Goal: Transaction & Acquisition: Register for event/course

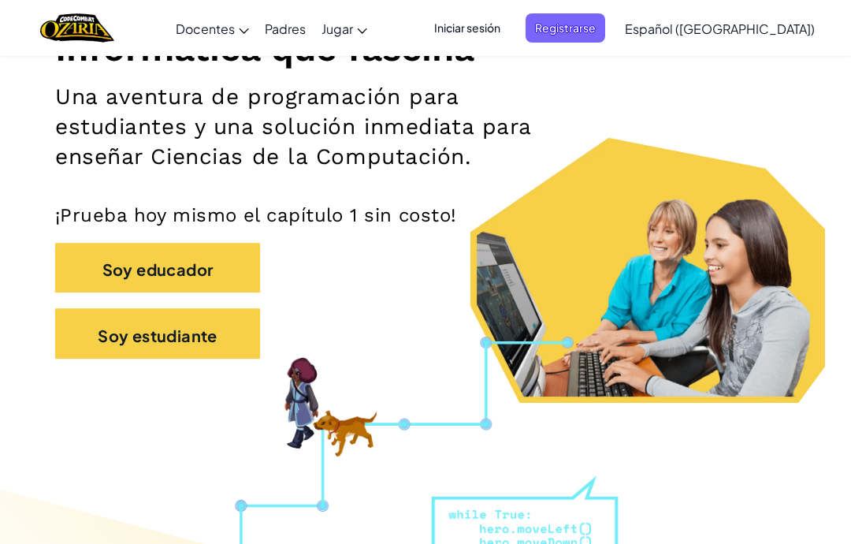
scroll to position [227, 0]
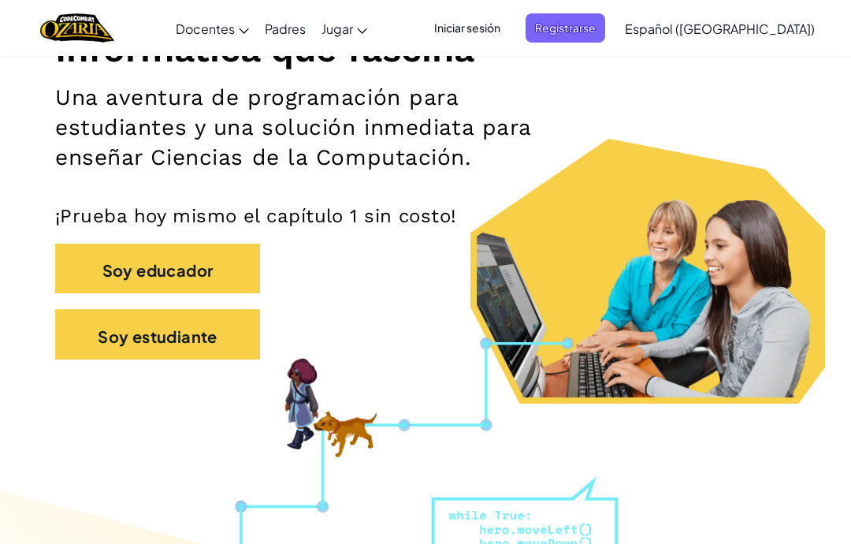
click at [492, 28] on font "Iniciar sesión" at bounding box center [467, 27] width 66 height 14
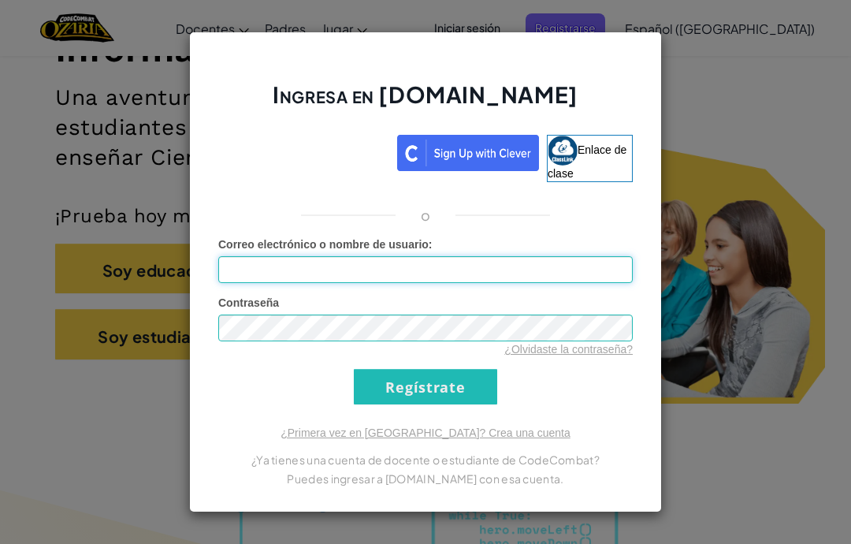
click at [247, 277] on input "Correo electrónico o nombre de usuario :" at bounding box center [425, 269] width 414 height 27
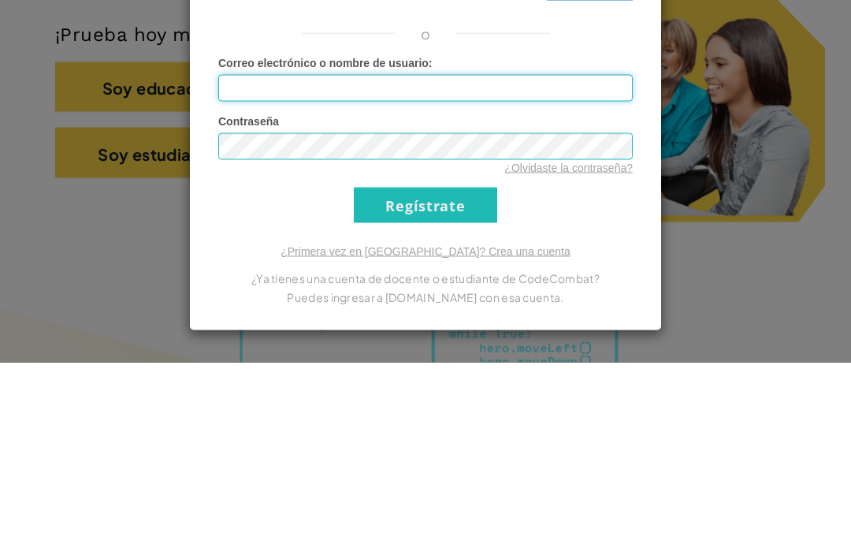
type input "[EMAIL_ADDRESS][DOMAIN_NAME]"
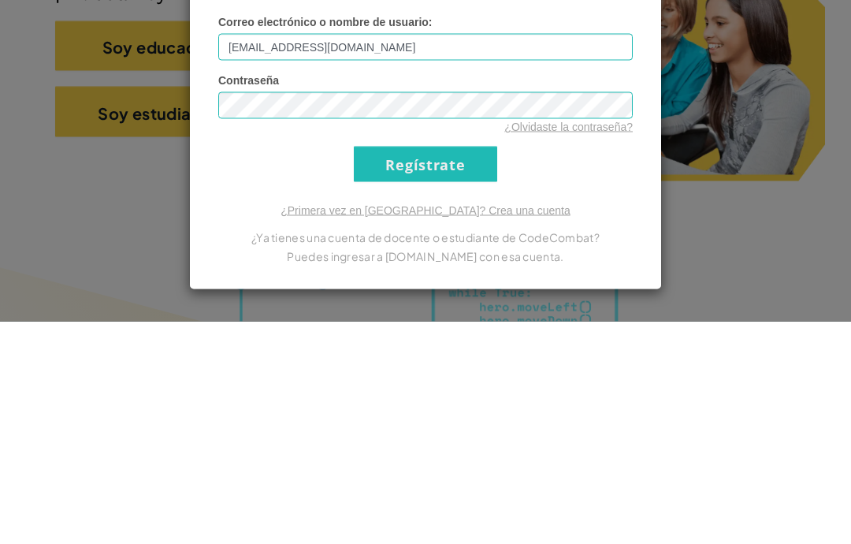
click at [455, 369] on input "Regístrate" at bounding box center [425, 386] width 143 height 35
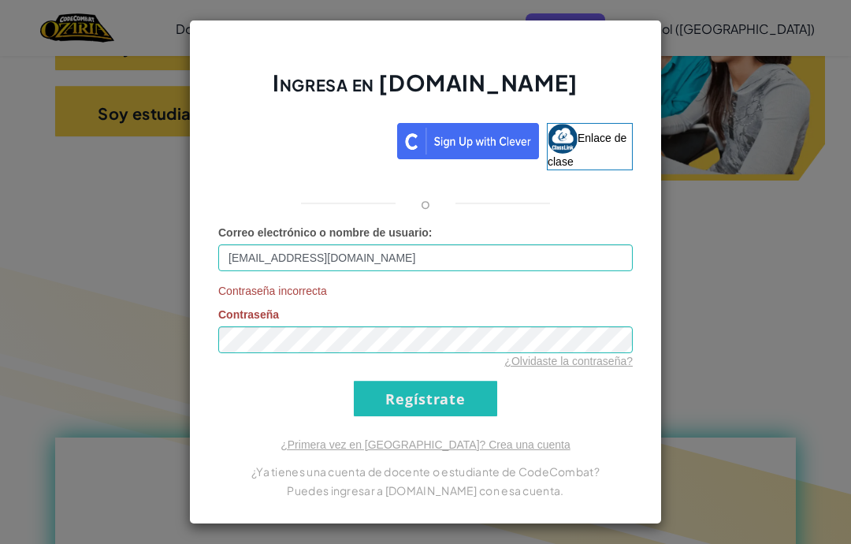
click at [575, 367] on font "¿Olvidaste la contraseña?" at bounding box center [568, 361] width 128 height 13
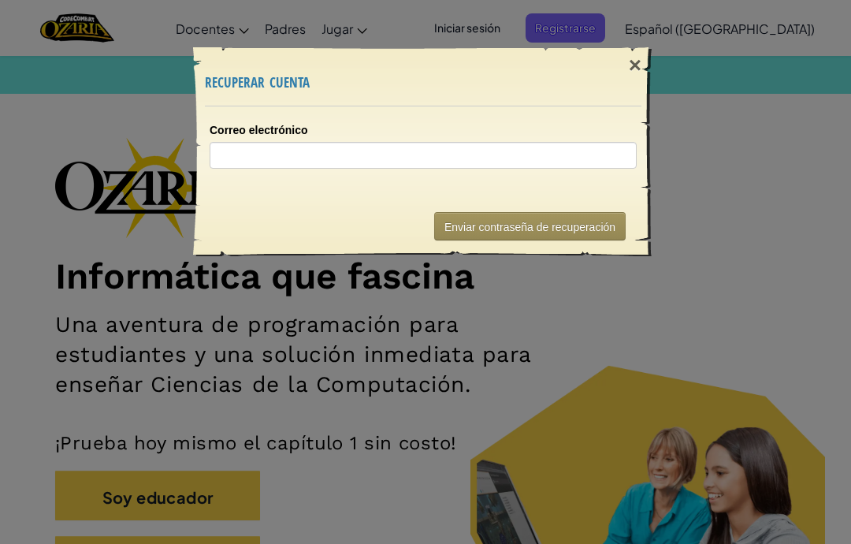
click at [577, 337] on div "× recuperar cuenta Correo electrónico Enviando... Enviar contraseña de recupera…" at bounding box center [425, 272] width 851 height 544
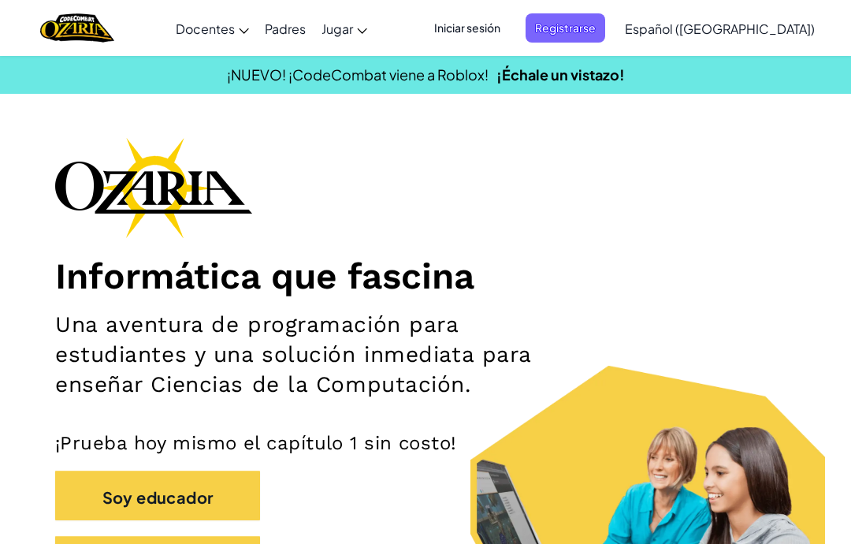
click at [643, 158] on div "Informática que fascina Una aventura de programación para estudiantes y una sol…" at bounding box center [425, 369] width 741 height 465
click at [490, 28] on font "Iniciar sesión" at bounding box center [467, 27] width 66 height 14
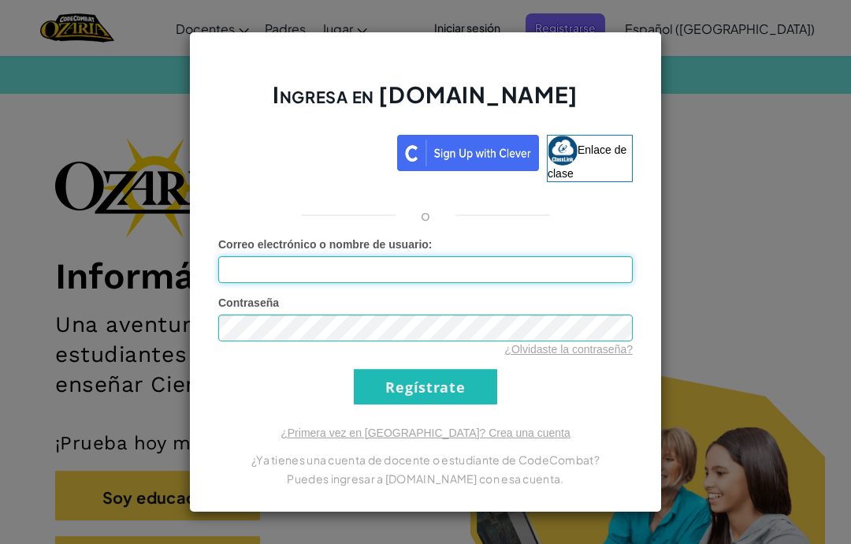
click at [429, 274] on input "Correo electrónico o nombre de usuario :" at bounding box center [425, 269] width 414 height 27
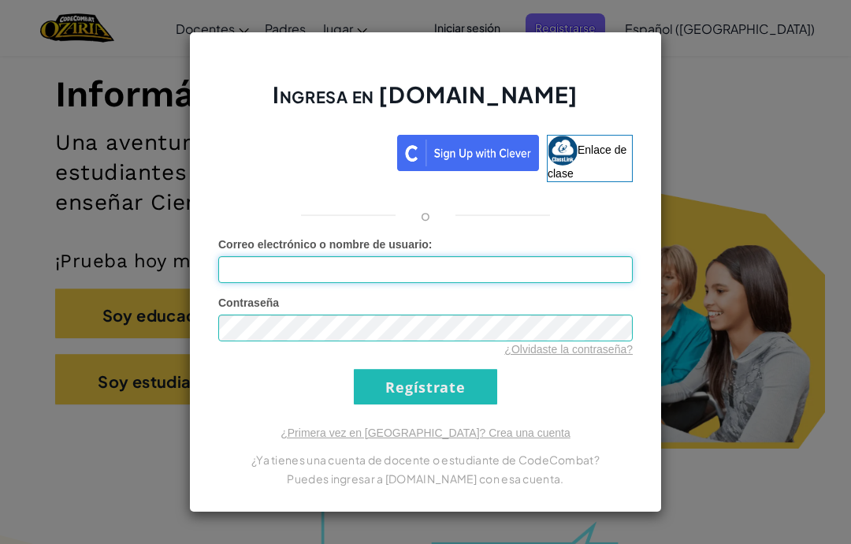
click at [457, 262] on input "Correo electrónico o nombre de usuario :" at bounding box center [425, 269] width 414 height 27
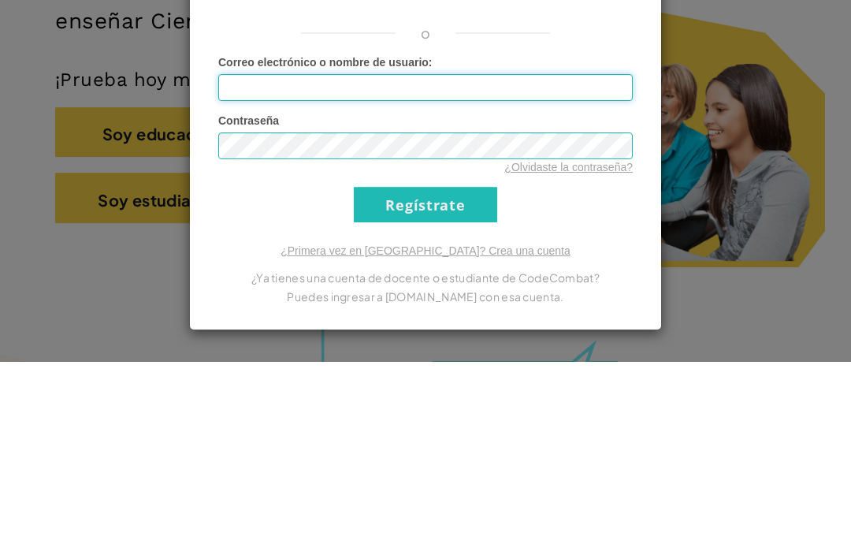
type input "[EMAIL_ADDRESS][DOMAIN_NAME]"
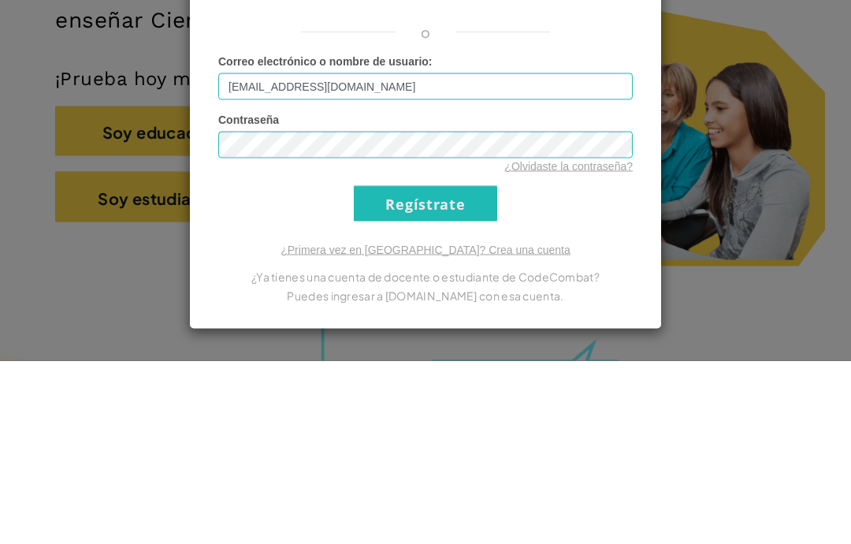
click at [572, 343] on font "¿Olvidaste la contraseña?" at bounding box center [568, 349] width 128 height 13
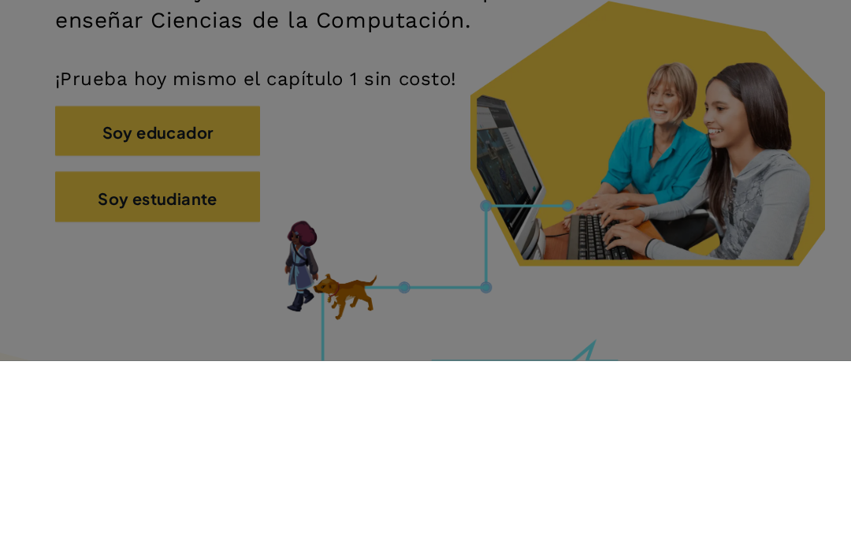
scroll to position [0, 0]
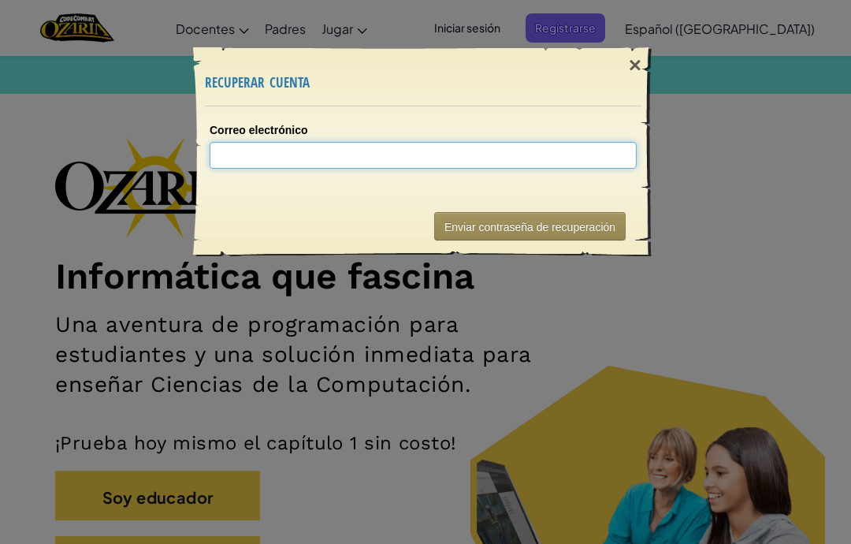
click at [236, 167] on input "Correo electrónico" at bounding box center [423, 155] width 427 height 27
type input "[EMAIL_ADDRESS][DOMAIN_NAME]"
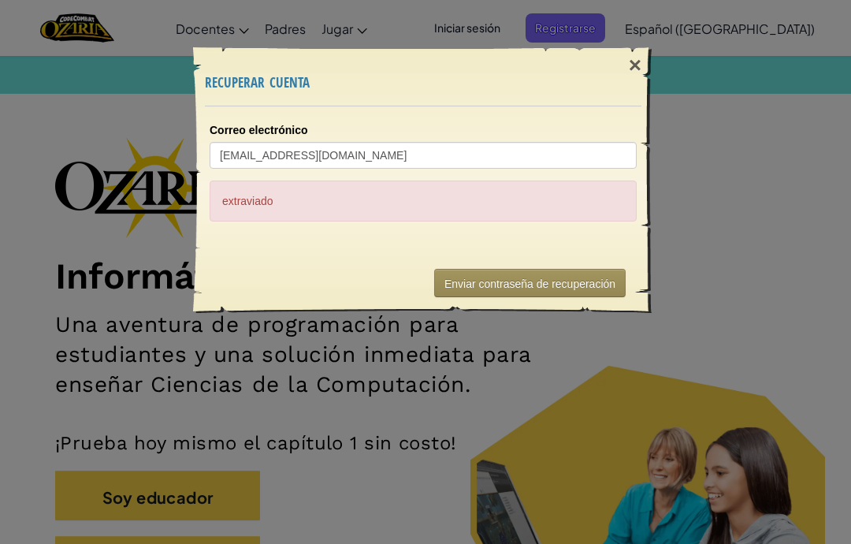
click at [642, 75] on div "×" at bounding box center [635, 66] width 36 height 46
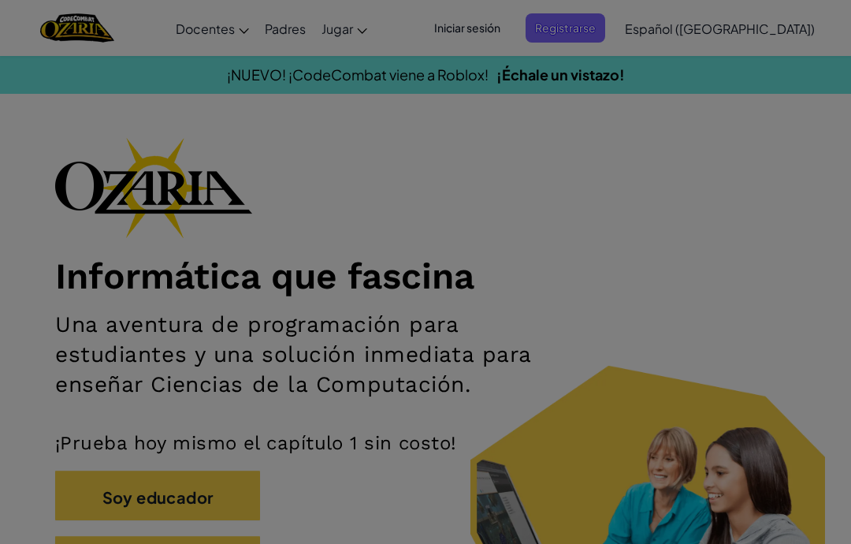
click at [633, 71] on div "¡NUEVO! ¡CodeCombat viene a Roblox! ¡Échale un vistazo!" at bounding box center [425, 74] width 874 height 23
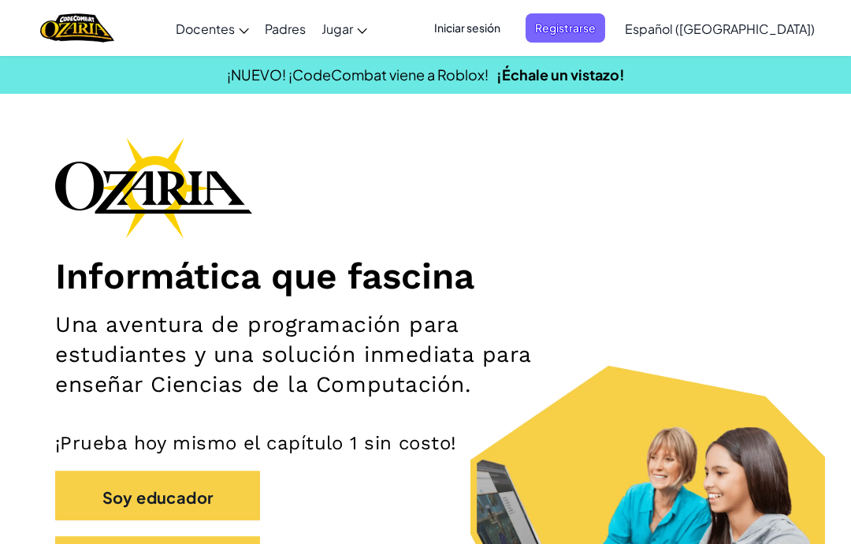
click at [510, 42] on span "Iniciar sesión" at bounding box center [467, 27] width 85 height 29
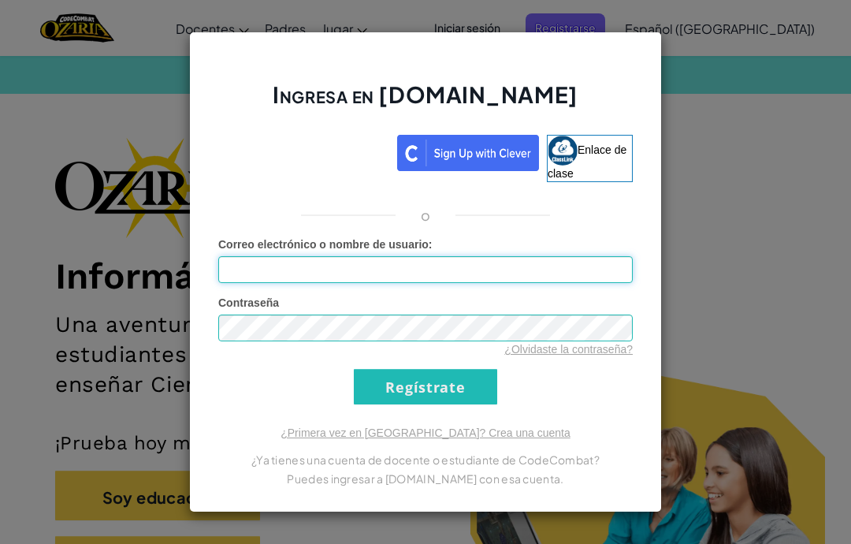
click at [438, 276] on input "Correo electrónico o nombre de usuario :" at bounding box center [425, 269] width 414 height 27
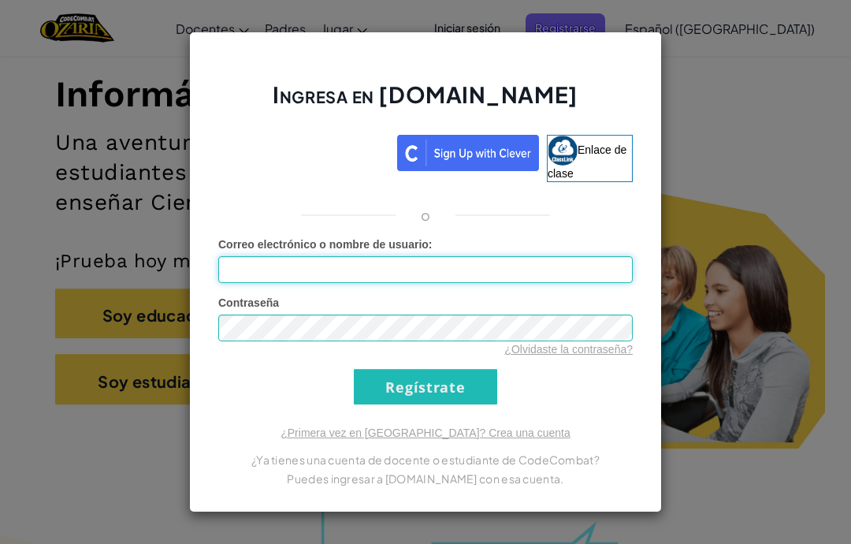
scroll to position [181, 0]
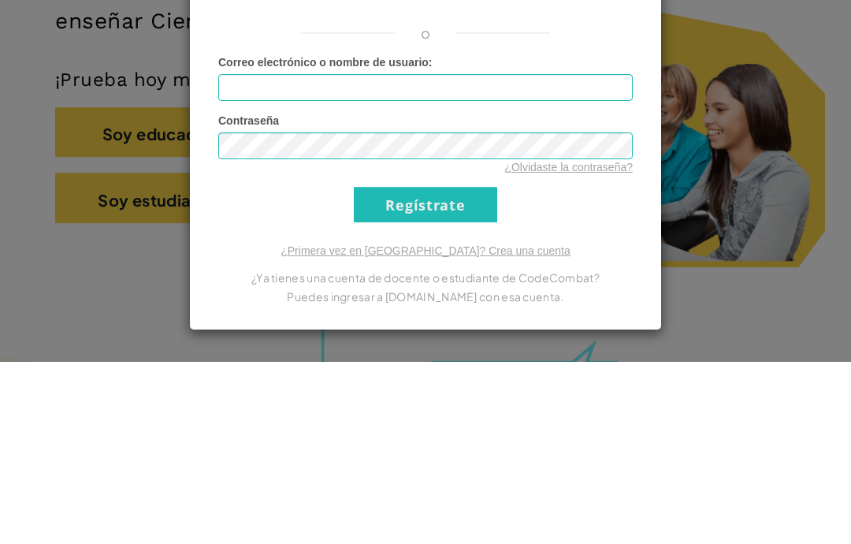
click at [560, 343] on font "¿Olvidaste la contraseña?" at bounding box center [568, 349] width 128 height 13
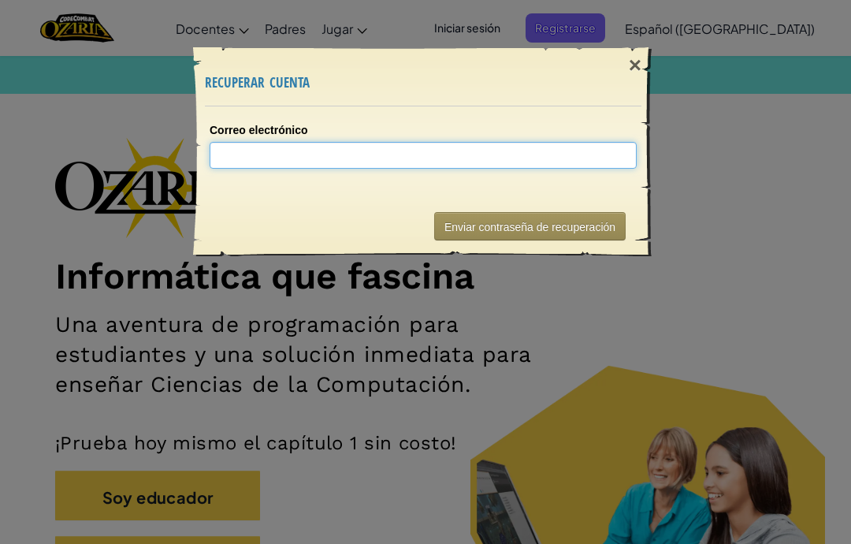
click at [466, 158] on input "Correo electrónico" at bounding box center [423, 155] width 427 height 27
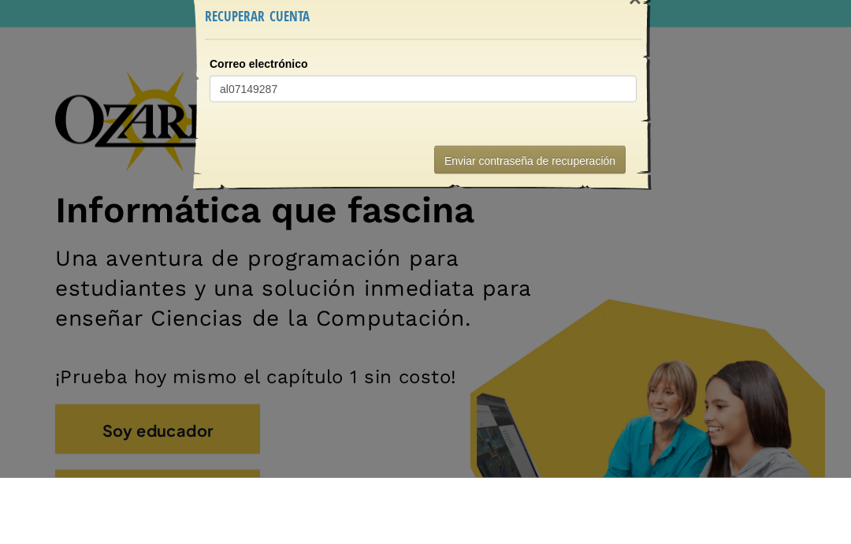
click at [577, 212] on button "Enviar contraseña de recuperación" at bounding box center [529, 226] width 191 height 28
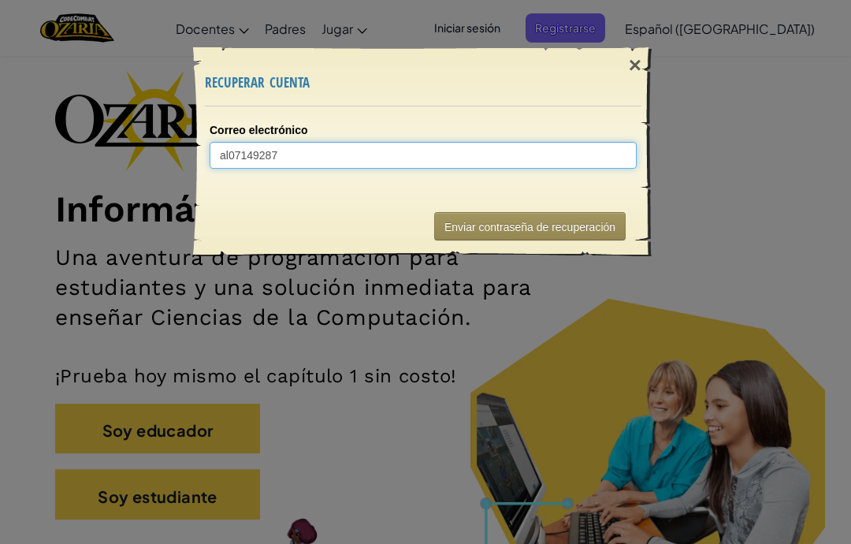
click at [406, 165] on input "al07149287" at bounding box center [423, 155] width 427 height 27
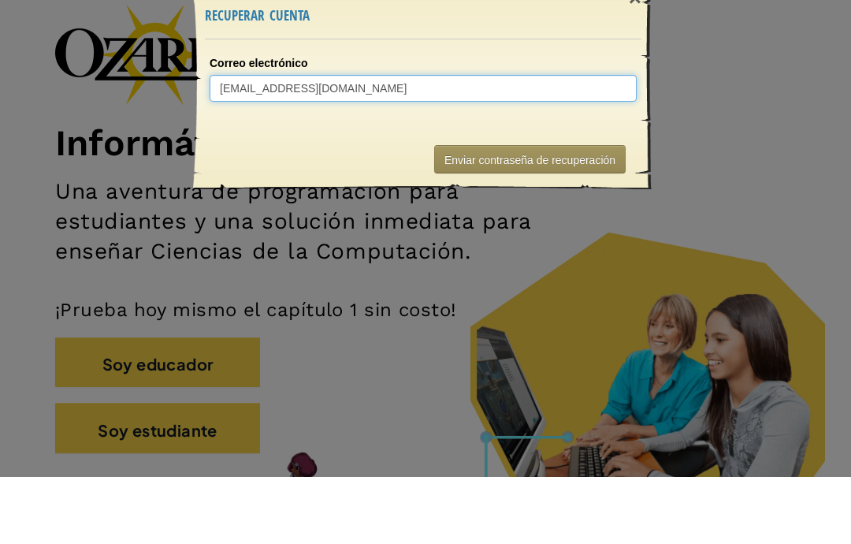
type input "[EMAIL_ADDRESS][DOMAIN_NAME]"
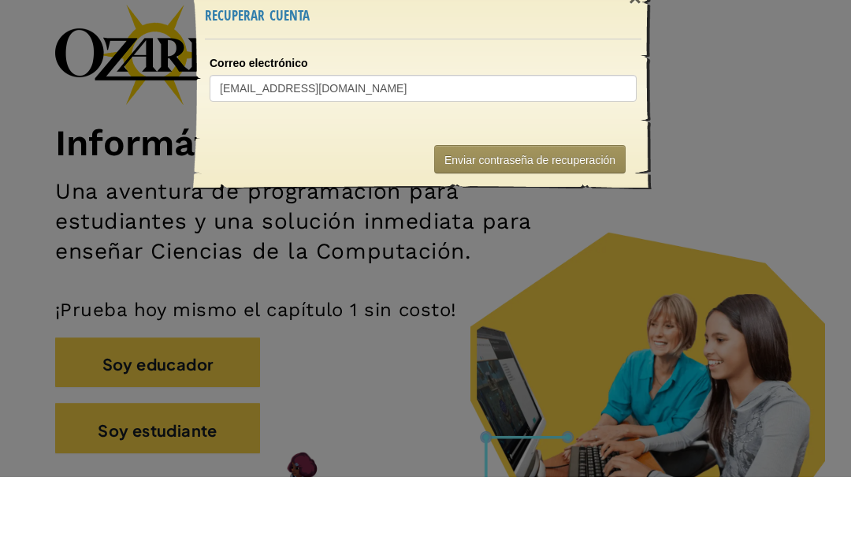
click at [583, 221] on font "Enviar contraseña de recuperación" at bounding box center [529, 227] width 171 height 13
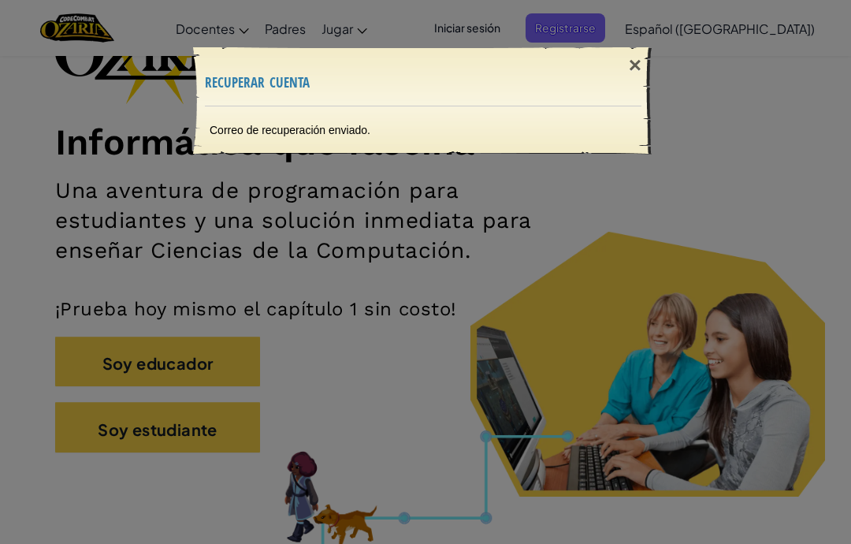
click at [641, 64] on font "×" at bounding box center [635, 65] width 13 height 24
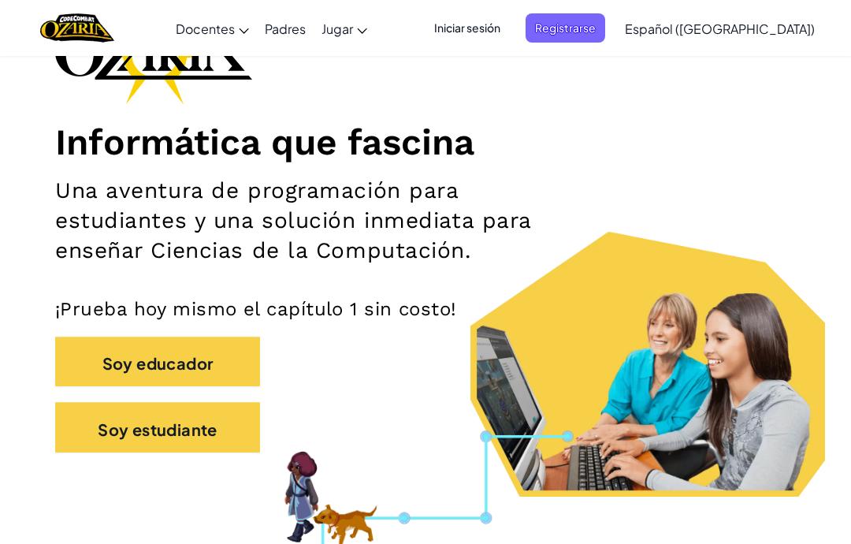
click at [220, 428] on button "Soy estudiante" at bounding box center [157, 427] width 205 height 50
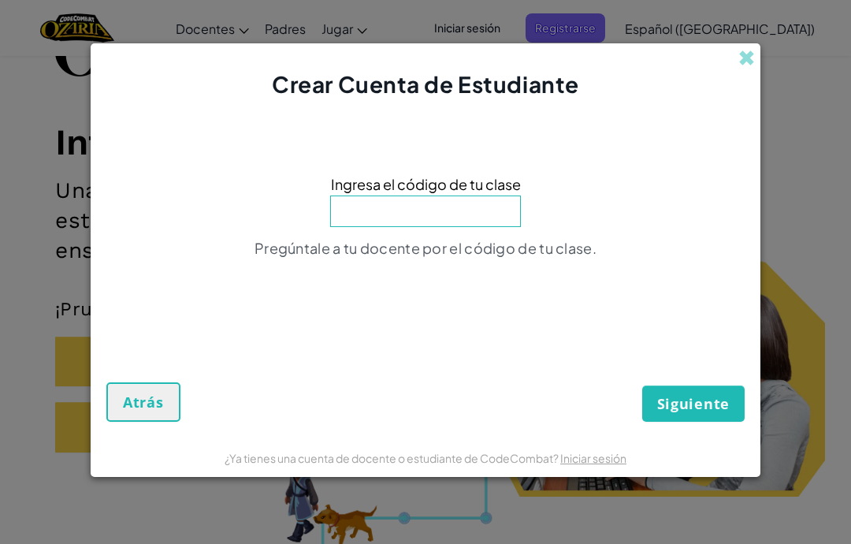
click at [360, 222] on input at bounding box center [425, 211] width 191 height 32
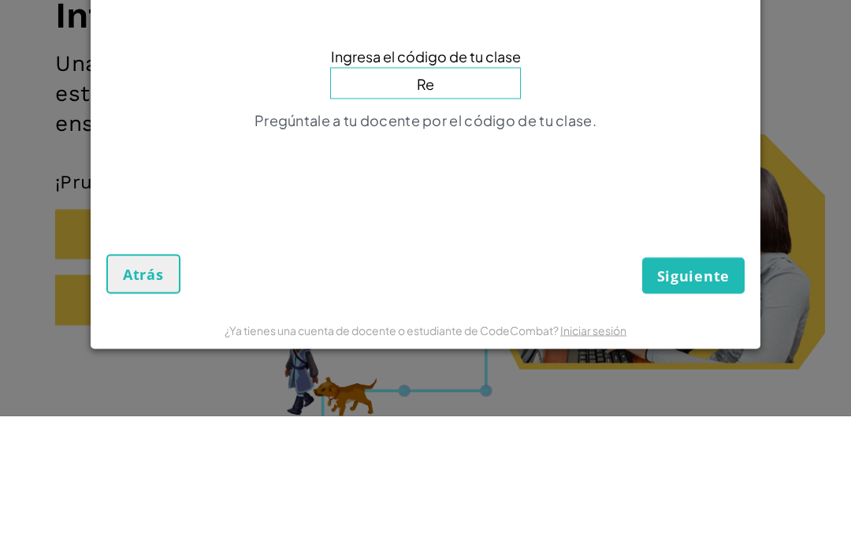
type input "RestFoodBird"
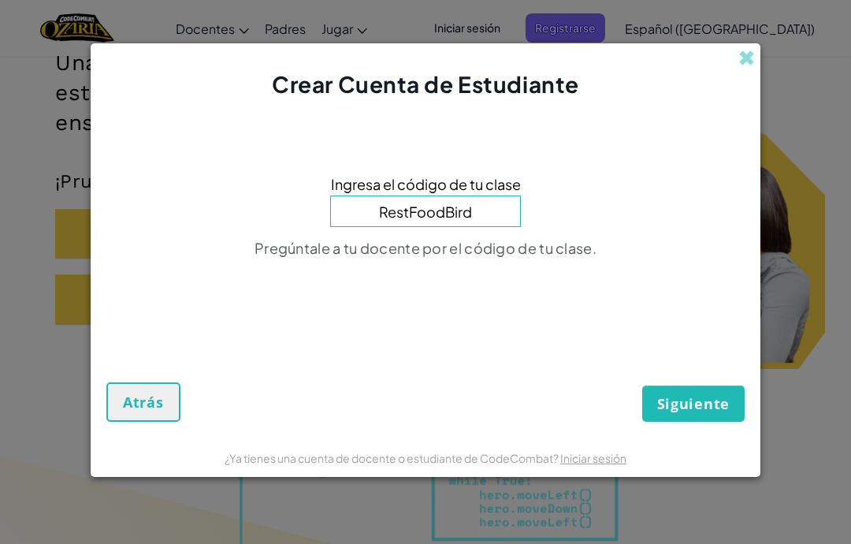
click at [591, 128] on div "Ingresa el código de tu clase RestFoodBird Pregúntale a tu docente por el códig…" at bounding box center [425, 221] width 638 height 210
click at [682, 416] on button "Siguiente" at bounding box center [693, 403] width 102 height 36
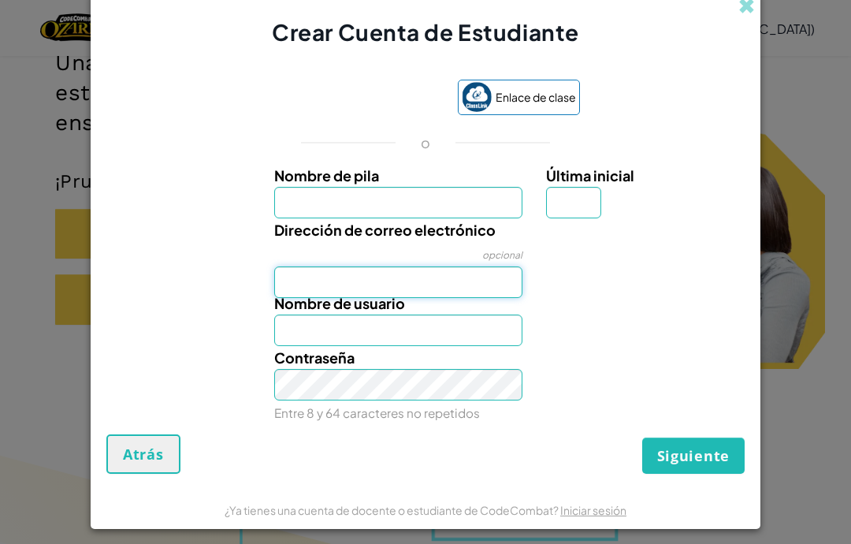
click at [428, 288] on input "Dirección de correo electrónico" at bounding box center [398, 282] width 249 height 32
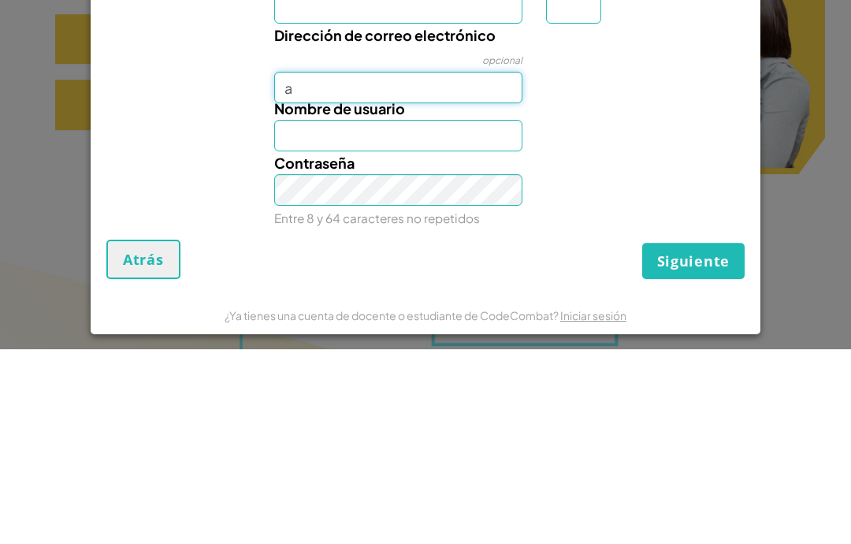
type input "[EMAIL_ADDRESS][DOMAIN_NAME]"
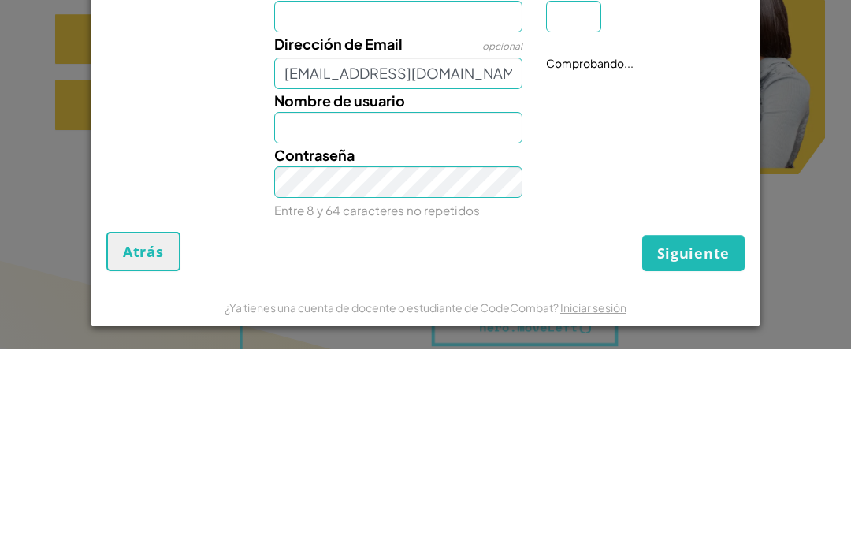
scroll to position [456, 0]
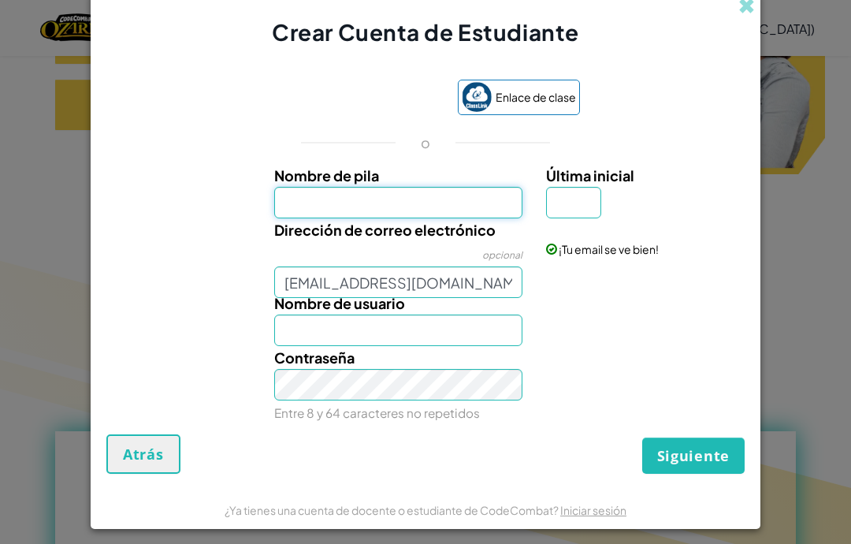
click at [459, 208] on input "Nombre de pila" at bounding box center [398, 203] width 249 height 32
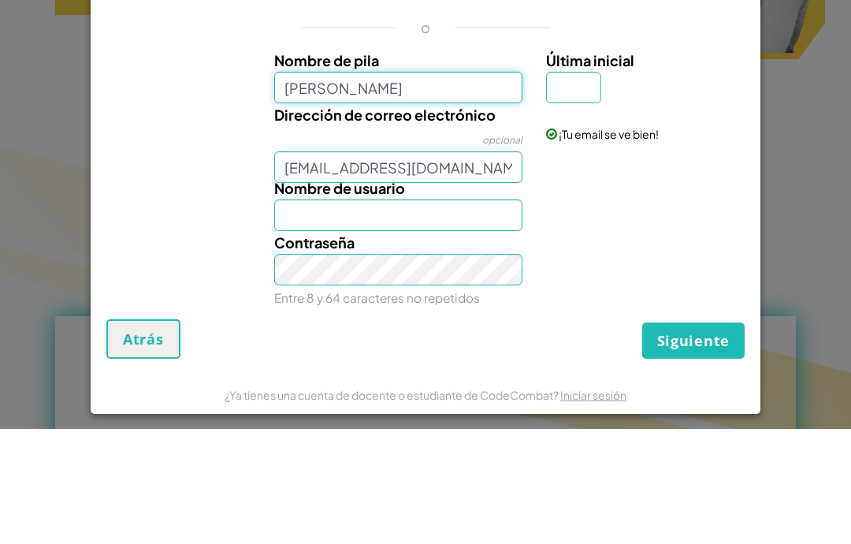
type input "[PERSON_NAME]"
click at [574, 187] on input "Última inicial" at bounding box center [573, 203] width 55 height 32
type input "[PERSON_NAME]"
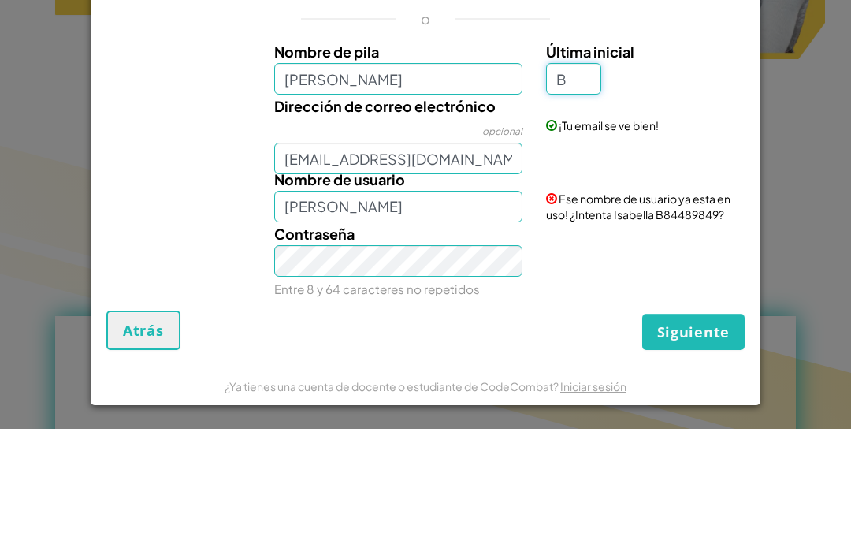
type input "B"
click at [837, 165] on div "Crear Cuenta de Estudiante Enlace de clase o Nombre de pila [PERSON_NAME] Últim…" at bounding box center [425, 272] width 851 height 544
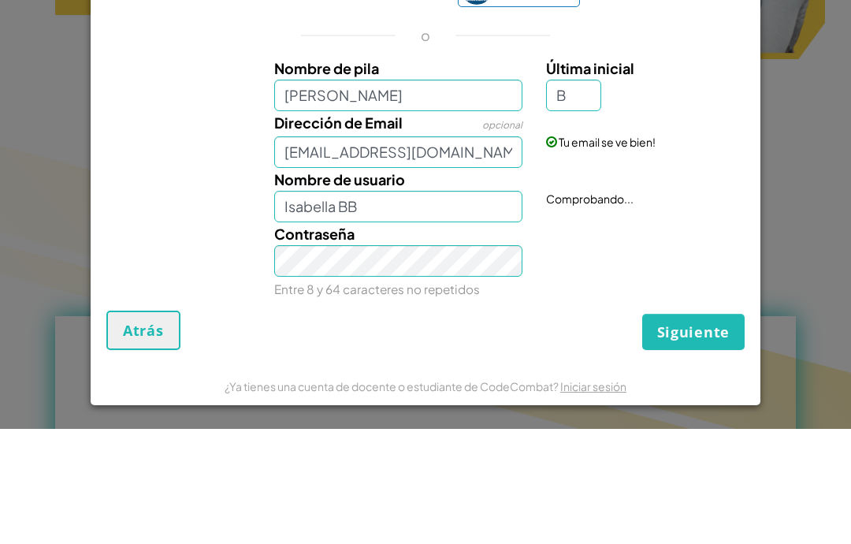
scroll to position [571, 0]
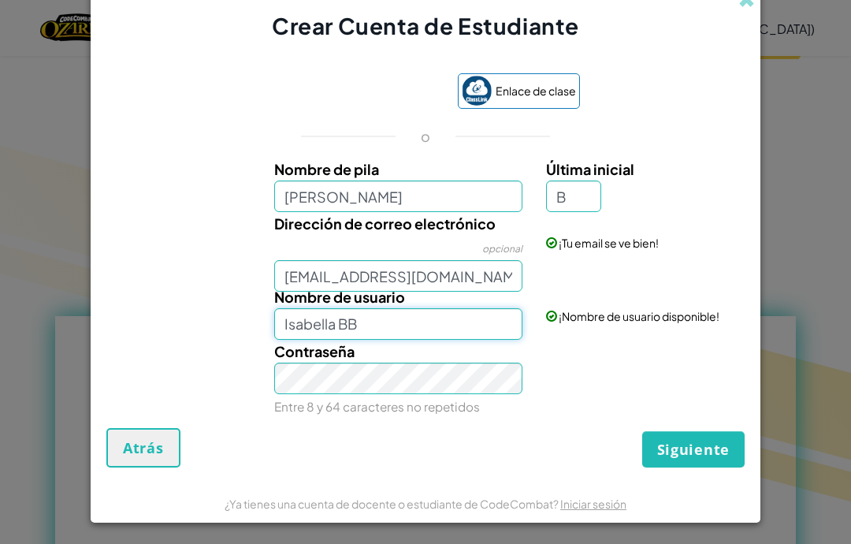
type input "[EMAIL_ADDRESS][DOMAIN_NAME]"
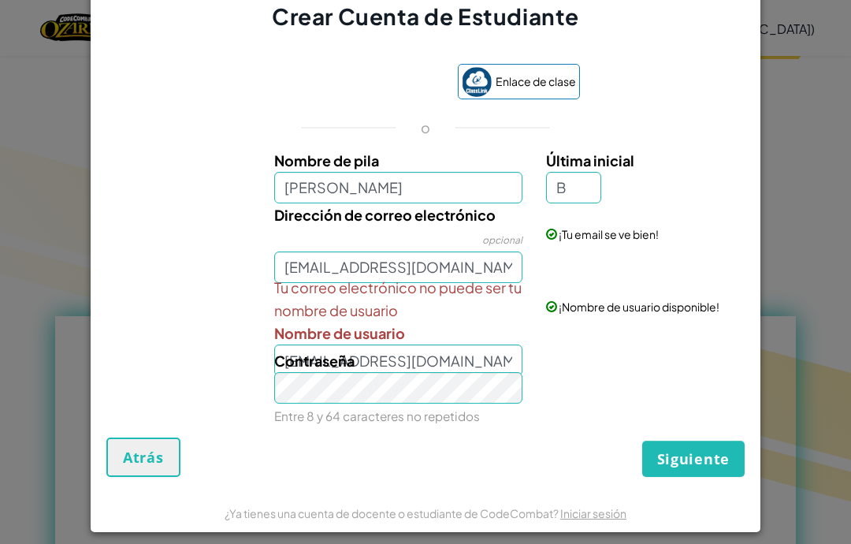
click at [666, 468] on font "Siguiente" at bounding box center [693, 458] width 72 height 19
click at [672, 477] on button "Siguiente" at bounding box center [693, 458] width 102 height 36
click at [798, 353] on div "Crear Cuenta de Estudiante Enlace de clase o Nombre de pila [PERSON_NAME] Últim…" at bounding box center [425, 272] width 851 height 544
click at [788, 57] on div "Crear Cuenta de Estudiante Enlace de clase o Nombre de pila [PERSON_NAME] Últim…" at bounding box center [425, 272] width 851 height 544
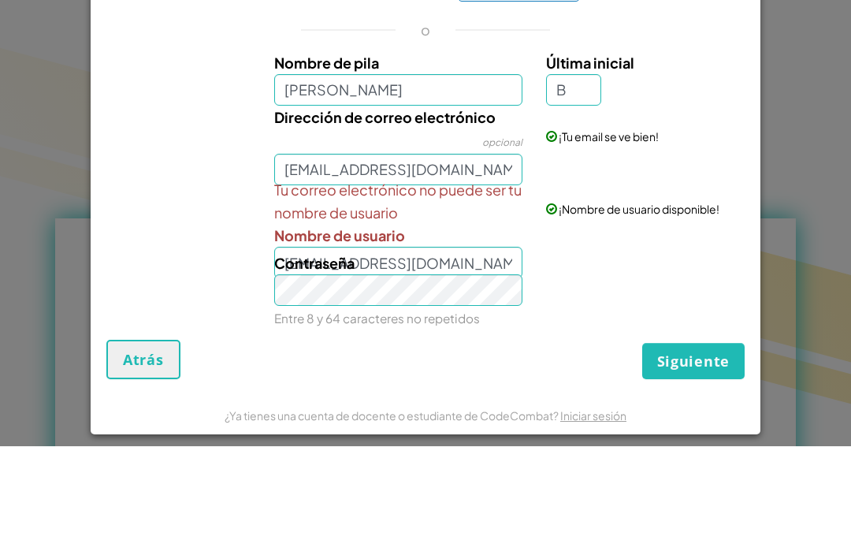
click at [778, 141] on div "Crear Cuenta de Estudiante Enlace de clase o Nombre de pila [PERSON_NAME] Últim…" at bounding box center [425, 272] width 851 height 544
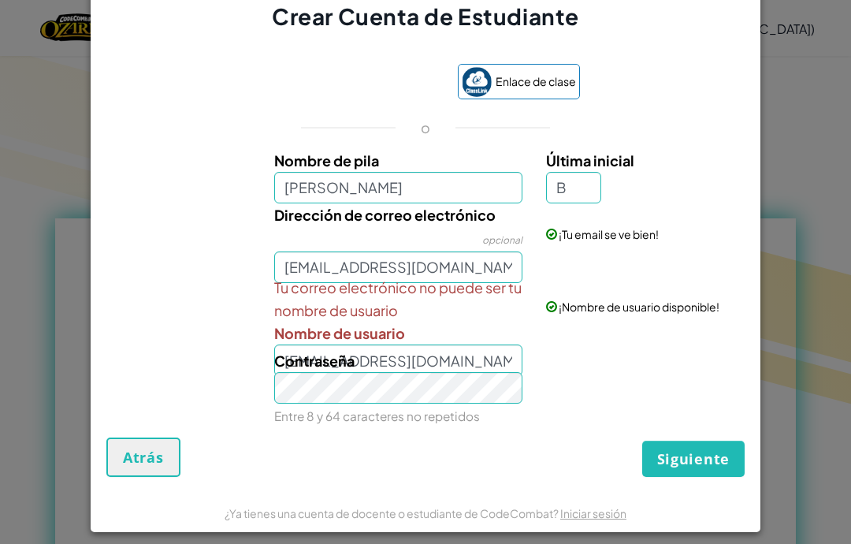
click at [149, 459] on font "Atrás" at bounding box center [143, 456] width 41 height 19
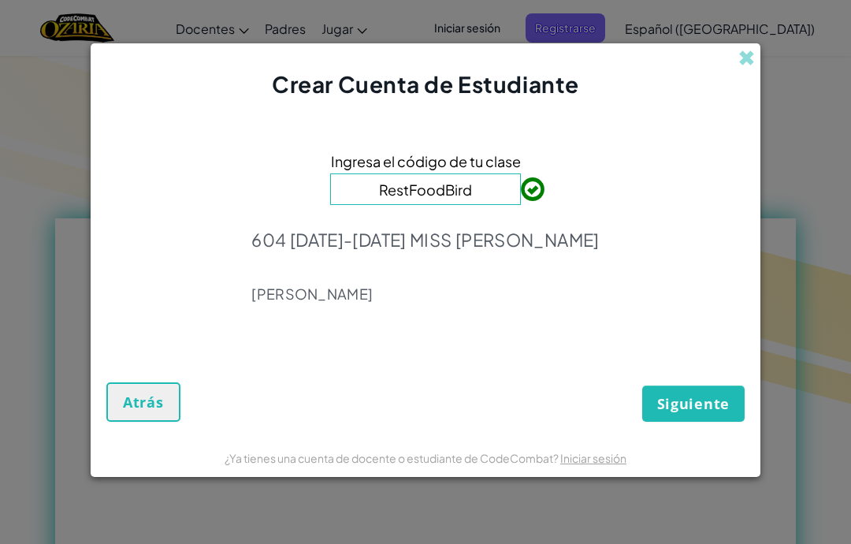
click at [757, 76] on div "Crear Cuenta de Estudiante" at bounding box center [426, 71] width 670 height 57
click at [741, 58] on span at bounding box center [746, 58] width 17 height 17
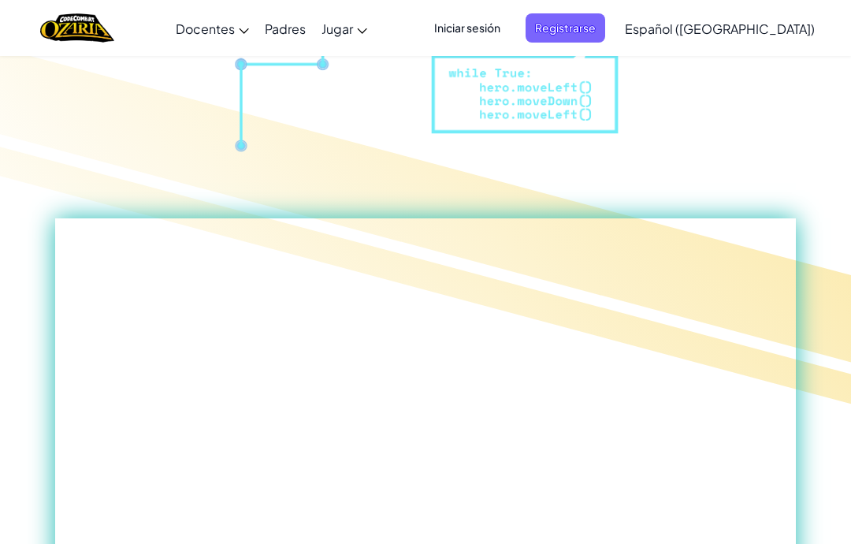
click at [500, 20] on font "Iniciar sesión" at bounding box center [467, 27] width 66 height 14
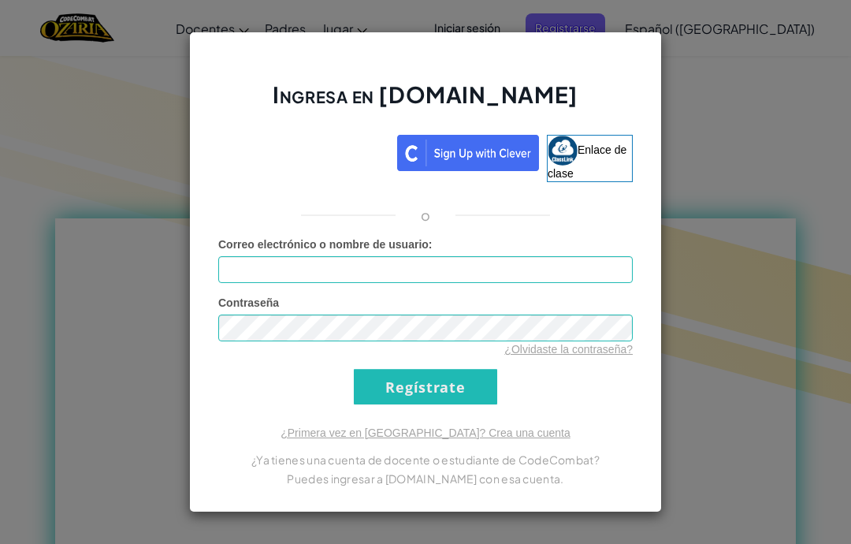
click at [472, 279] on input "Correo electrónico o nombre de usuario :" at bounding box center [425, 269] width 414 height 27
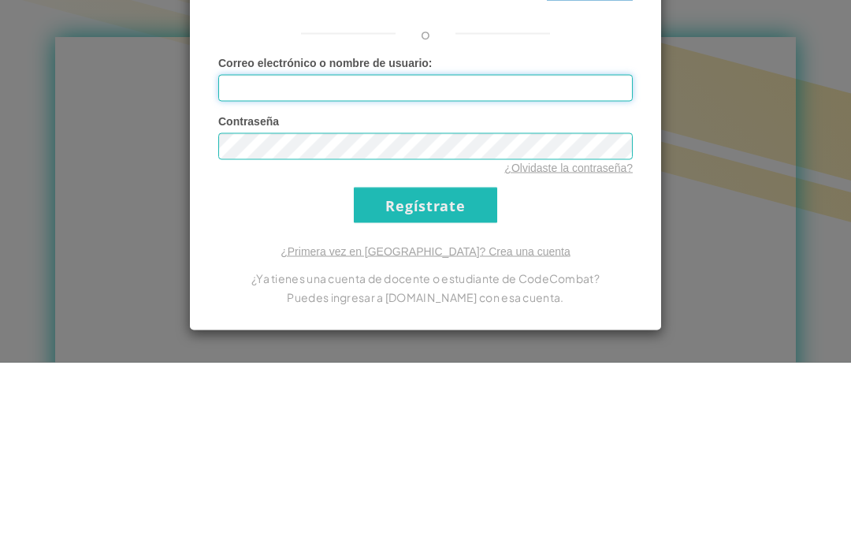
type input "[EMAIL_ADDRESS][DOMAIN_NAME]"
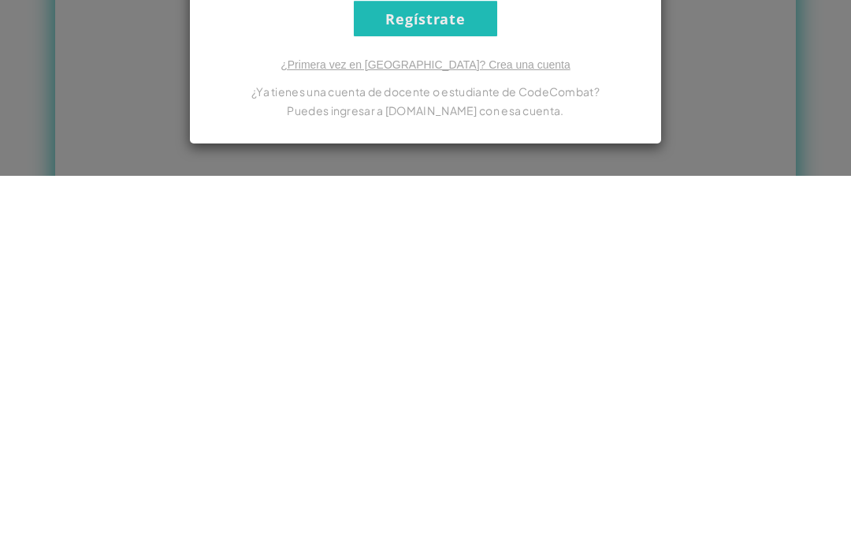
scroll to position [737, 0]
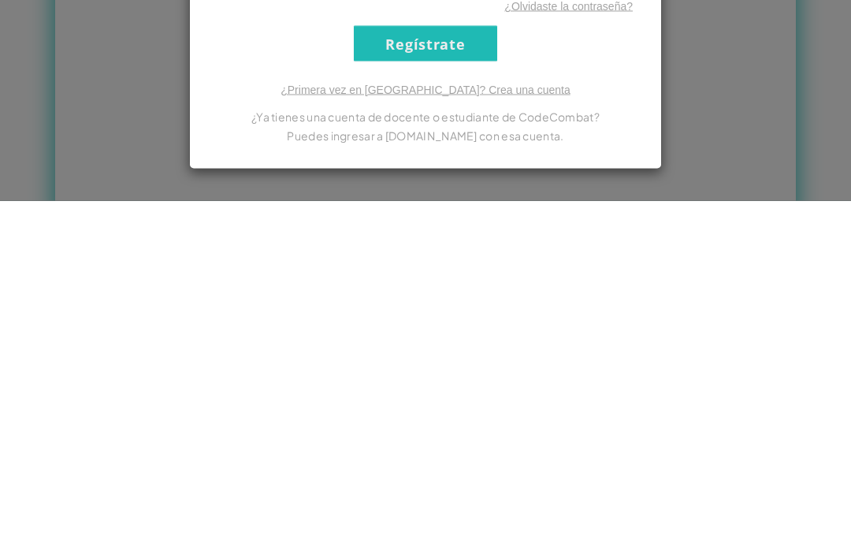
click at [551, 343] on font "¿Olvidaste la contraseña?" at bounding box center [568, 349] width 128 height 13
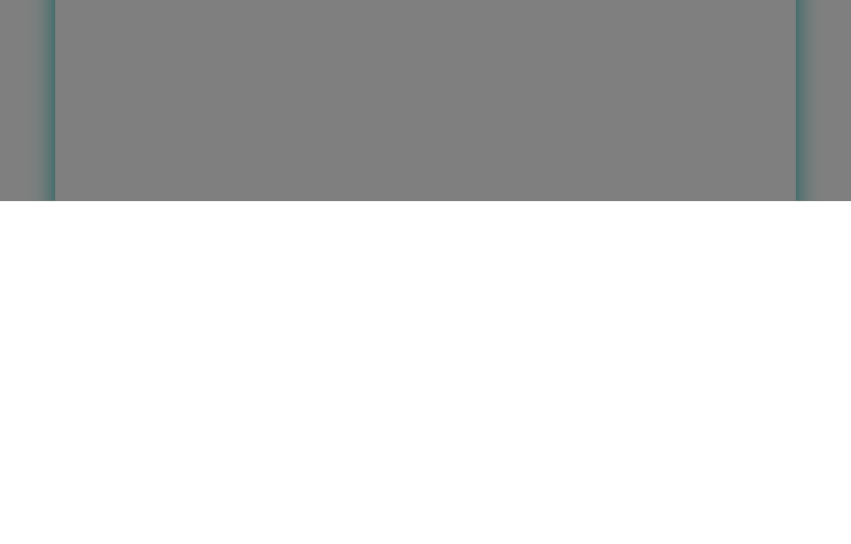
scroll to position [0, 0]
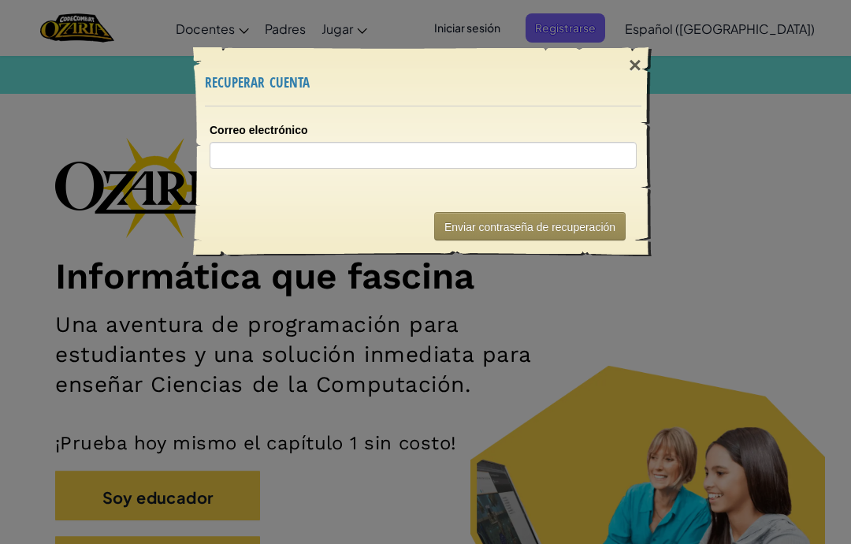
click at [263, 176] on div "Correo electrónico" at bounding box center [423, 151] width 459 height 90
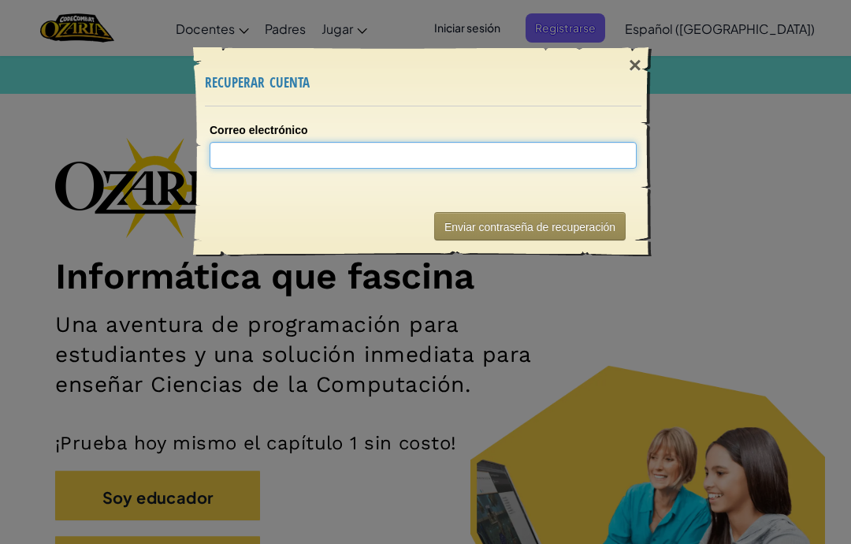
click at [243, 150] on input "Correo electrónico" at bounding box center [423, 155] width 427 height 27
type input "[EMAIL_ADDRESS][DOMAIN_NAME]"
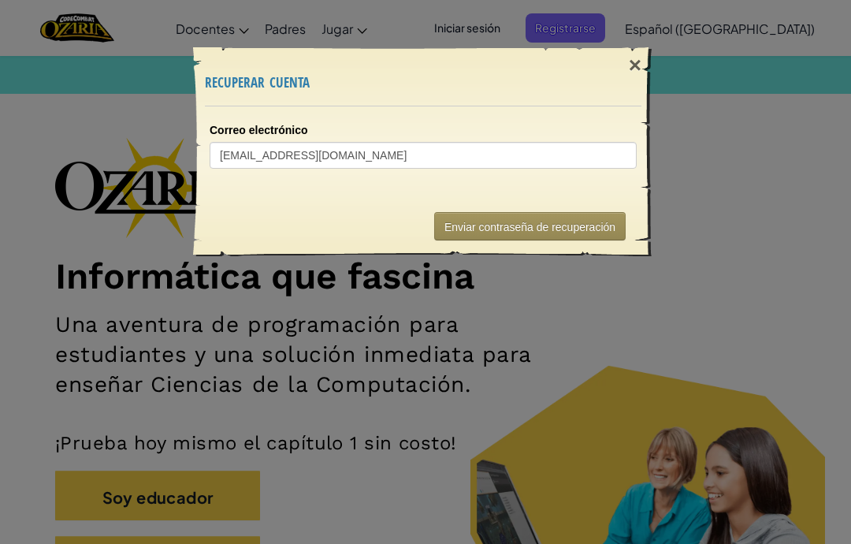
click at [553, 222] on font "Enviar contraseña de recuperación" at bounding box center [529, 227] width 171 height 13
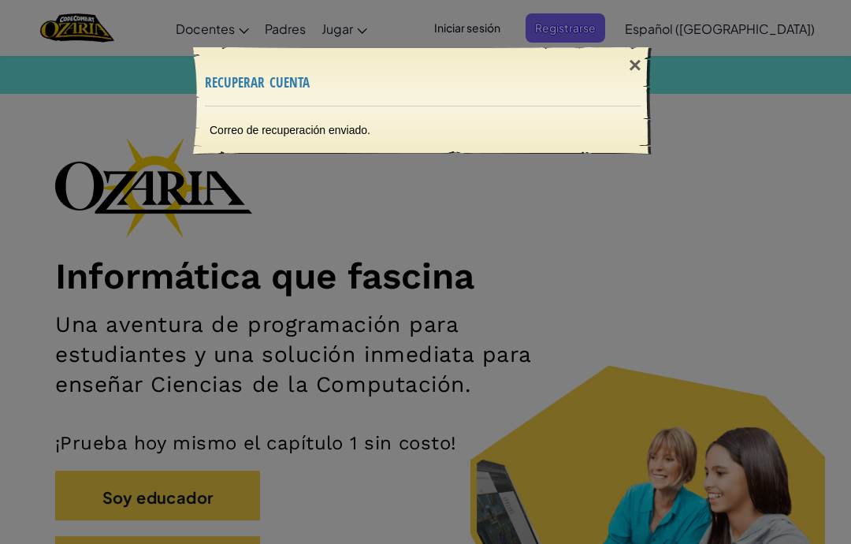
click at [626, 73] on div "×" at bounding box center [635, 66] width 36 height 46
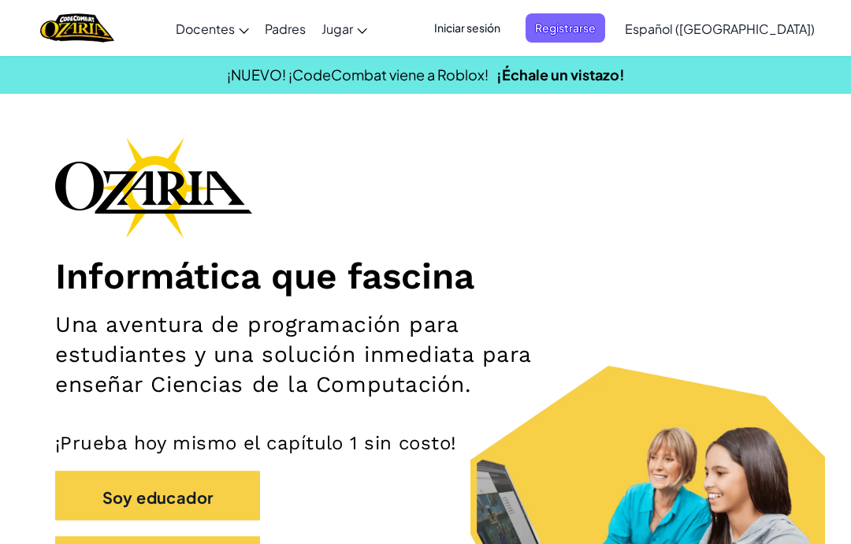
click at [500, 29] on font "Iniciar sesión" at bounding box center [467, 27] width 66 height 14
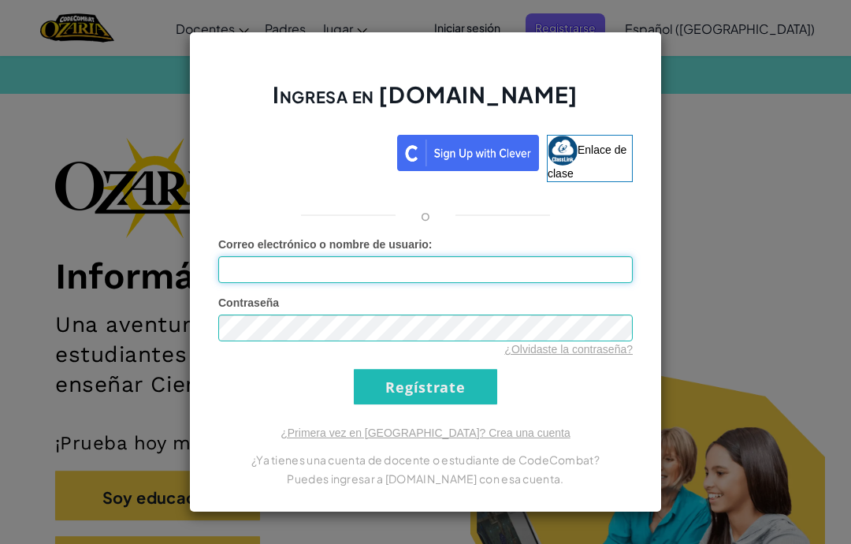
click at [500, 283] on input "Correo electrónico o nombre de usuario :" at bounding box center [425, 269] width 414 height 27
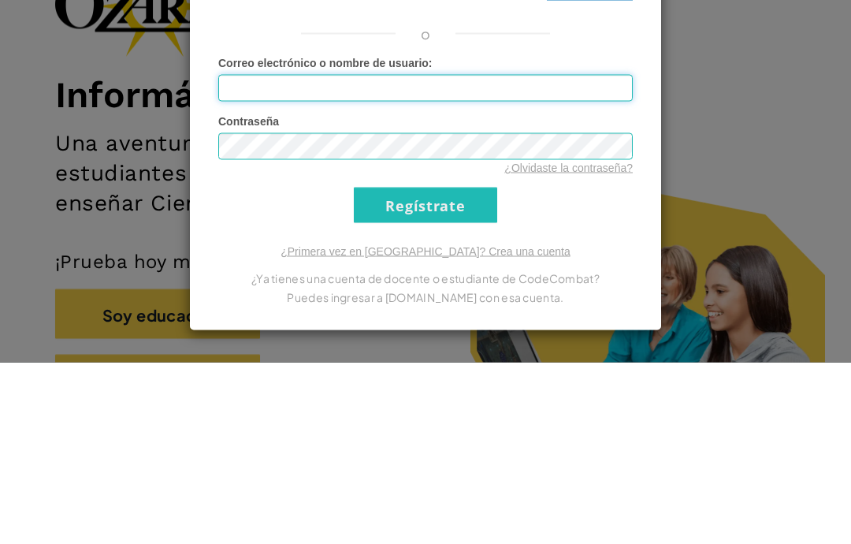
type input "[EMAIL_ADDRESS][DOMAIN_NAME]"
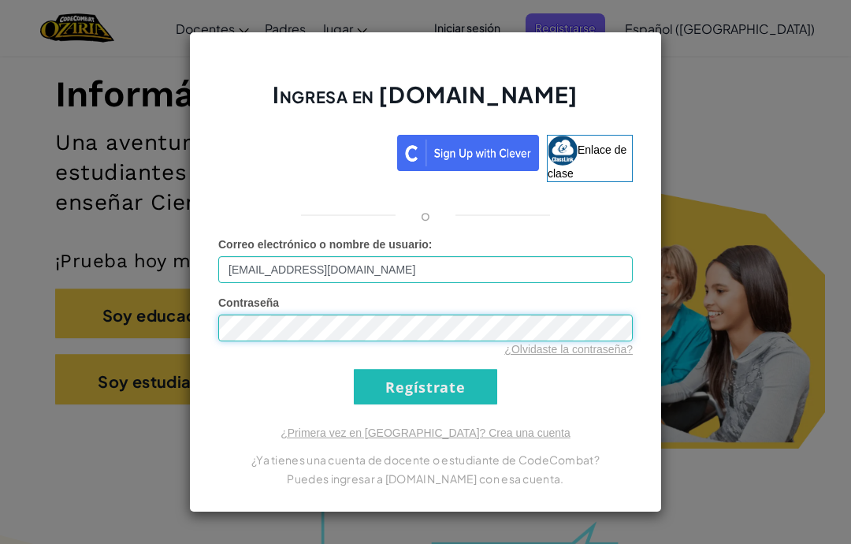
scroll to position [181, 0]
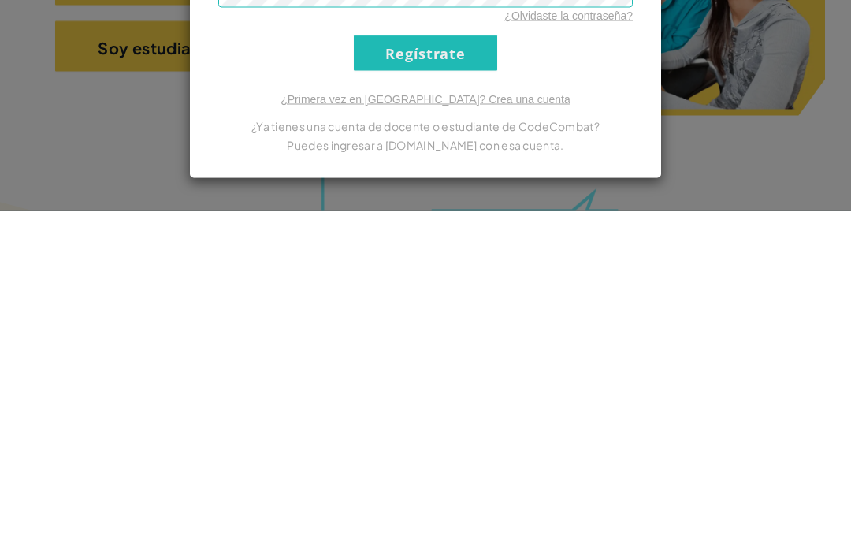
click at [462, 369] on input "Regístrate" at bounding box center [425, 386] width 143 height 35
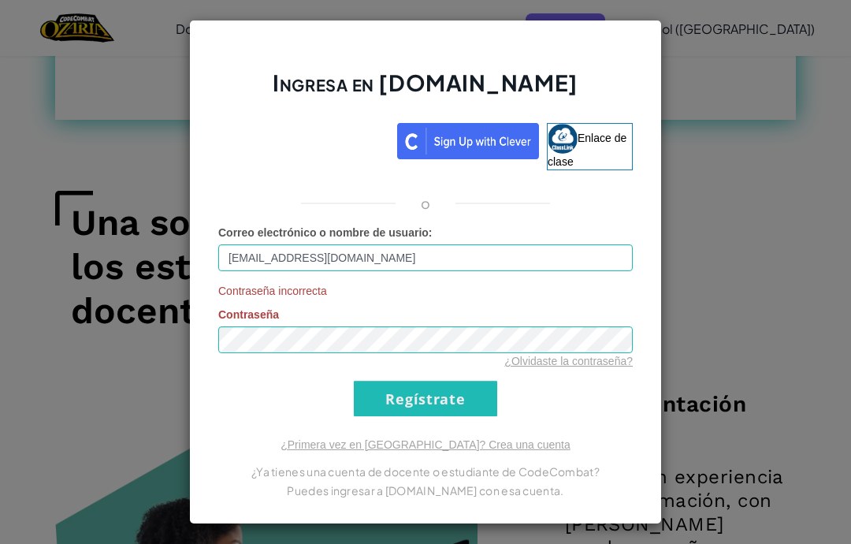
scroll to position [1383, 0]
